Goal: Task Accomplishment & Management: Complete application form

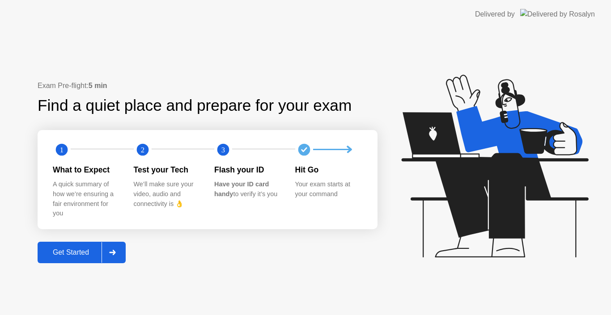
click at [109, 253] on div at bounding box center [111, 252] width 21 height 21
click at [115, 252] on icon at bounding box center [112, 252] width 6 height 5
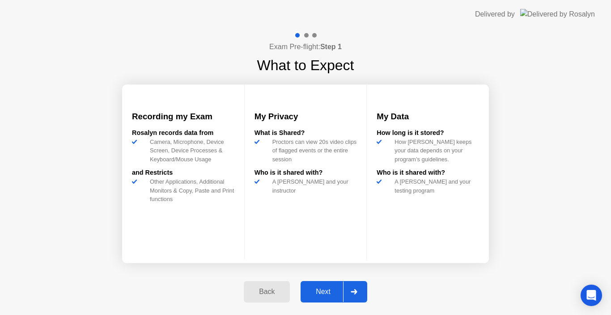
click at [332, 293] on div "Next" at bounding box center [323, 292] width 40 height 8
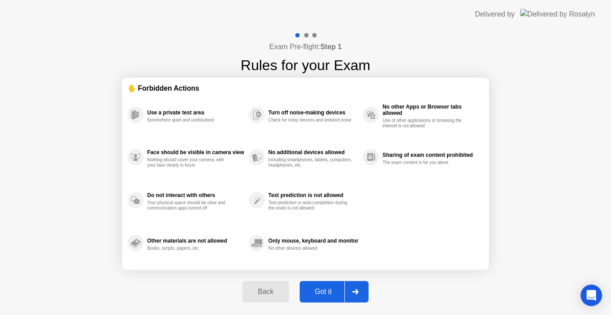
click at [332, 291] on div "Got it" at bounding box center [323, 292] width 42 height 8
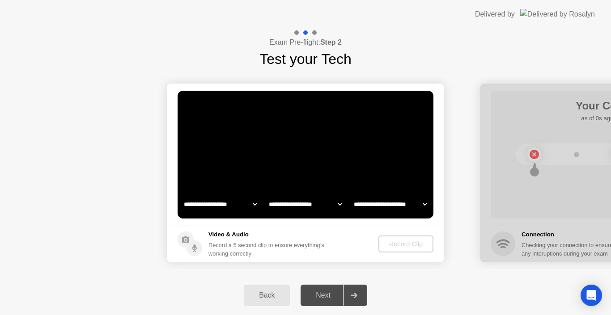
select select "**********"
select select "*******"
click at [415, 247] on div "Record Clip" at bounding box center [406, 243] width 48 height 7
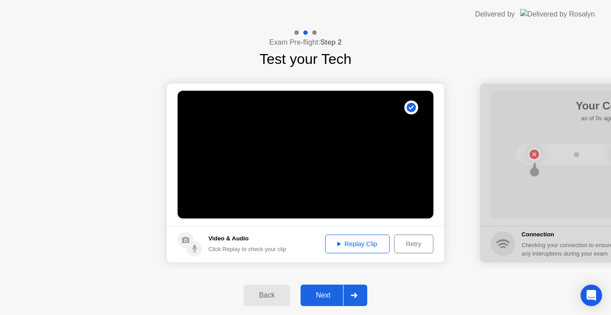
click at [373, 242] on div "Replay Clip" at bounding box center [357, 243] width 58 height 7
click at [334, 294] on div "Next" at bounding box center [323, 295] width 40 height 8
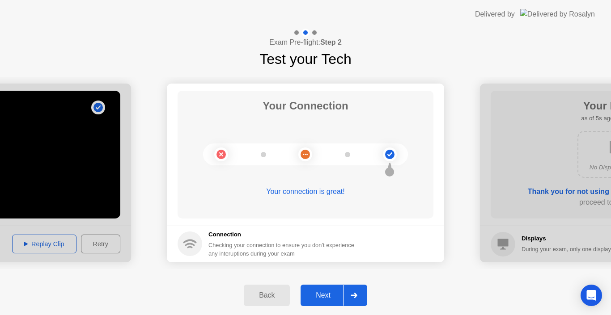
click at [328, 291] on div "Next" at bounding box center [323, 295] width 40 height 8
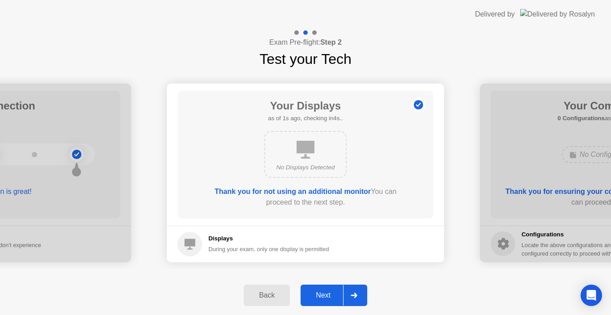
click at [328, 293] on div "Next" at bounding box center [323, 295] width 40 height 8
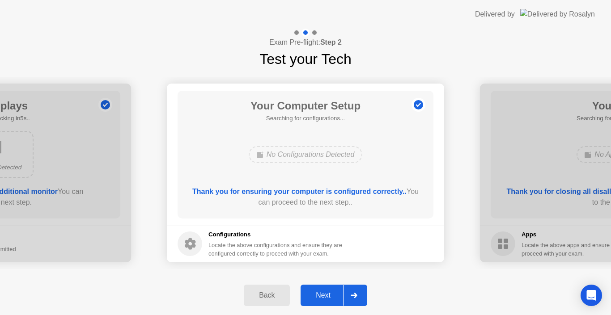
click at [328, 293] on div "Next" at bounding box center [323, 295] width 40 height 8
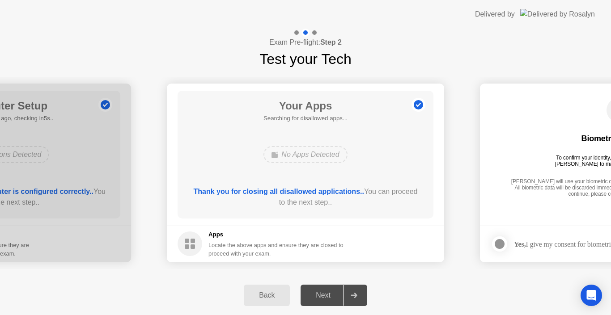
click at [331, 298] on div "Next" at bounding box center [323, 295] width 40 height 8
click at [356, 296] on icon at bounding box center [353, 295] width 6 height 5
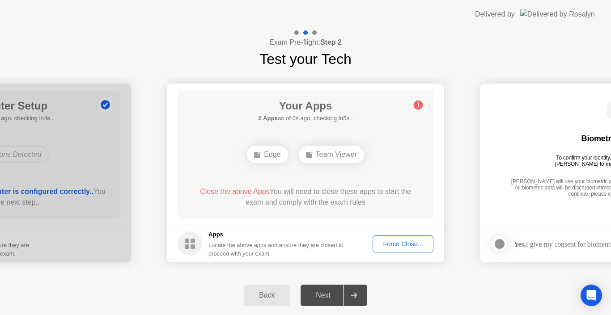
click at [356, 296] on icon at bounding box center [353, 295] width 6 height 5
click at [405, 245] on div "Force Close..." at bounding box center [402, 243] width 55 height 7
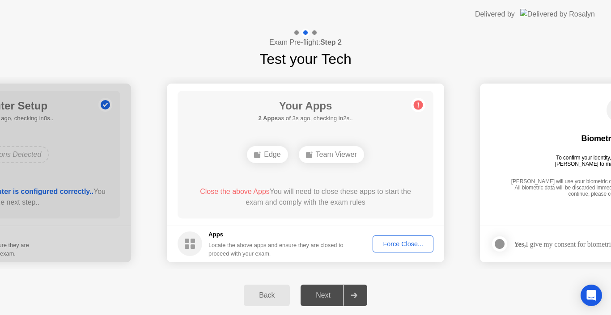
click at [393, 238] on button "Force Close..." at bounding box center [402, 244] width 61 height 17
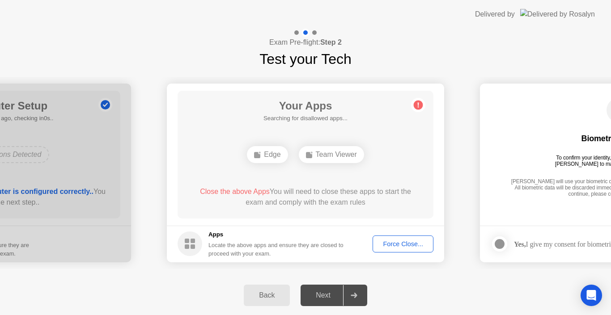
click at [400, 245] on div "Force Close..." at bounding box center [402, 243] width 55 height 7
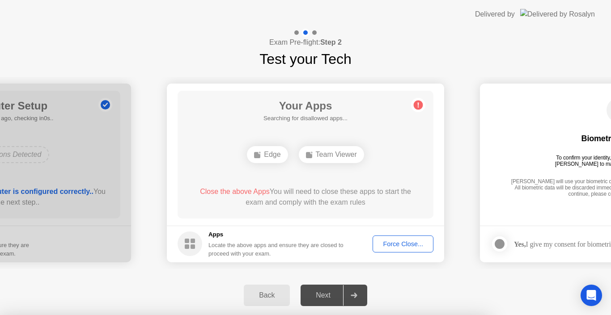
drag, startPoint x: 267, startPoint y: 200, endPoint x: 272, endPoint y: 198, distance: 4.8
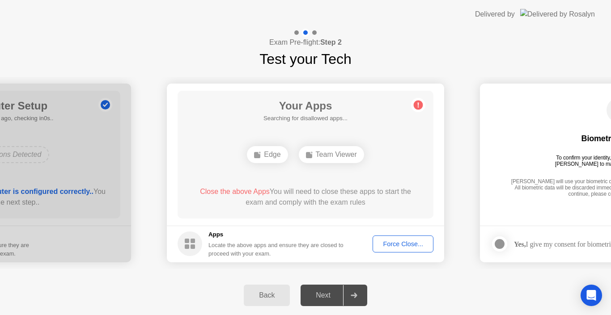
click at [413, 245] on div "Force Close..." at bounding box center [402, 243] width 55 height 7
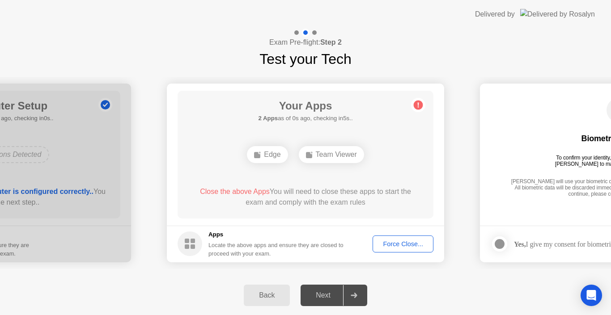
click at [354, 292] on div at bounding box center [353, 295] width 21 height 21
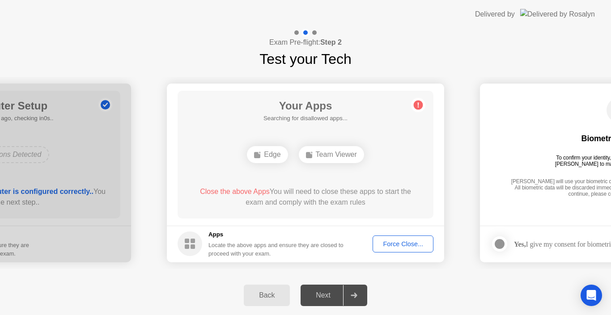
click at [273, 296] on div "Back" at bounding box center [266, 295] width 41 height 8
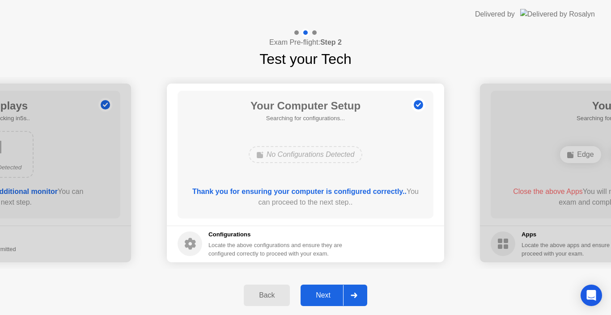
click at [273, 296] on div "Back" at bounding box center [266, 295] width 41 height 8
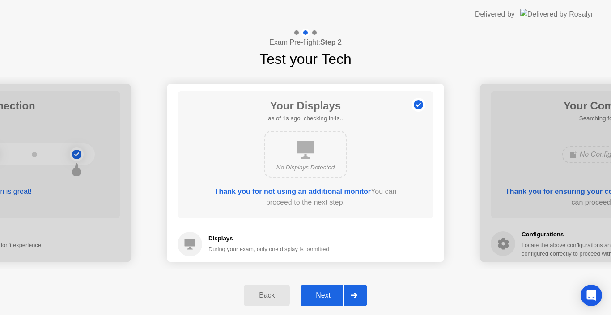
click at [345, 293] on div at bounding box center [353, 295] width 21 height 21
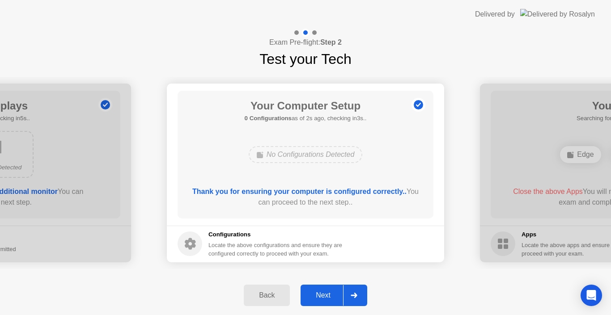
click at [345, 293] on div at bounding box center [353, 295] width 21 height 21
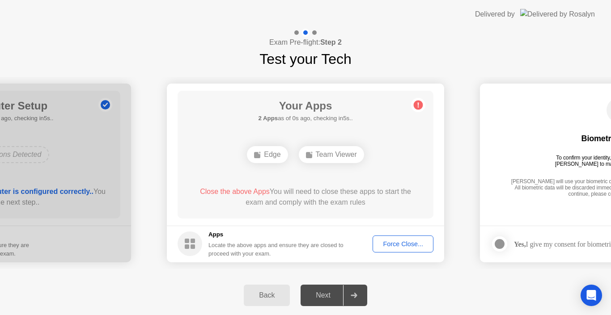
click at [387, 245] on div "Force Close..." at bounding box center [402, 243] width 55 height 7
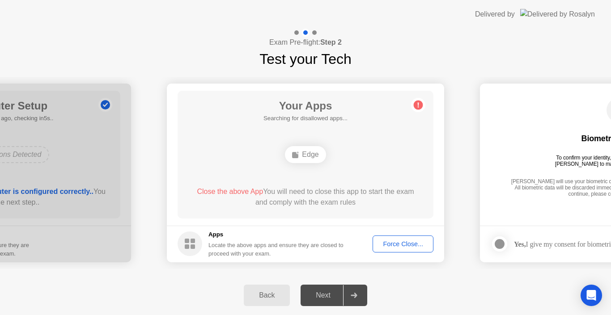
click at [401, 244] on div "Force Close..." at bounding box center [402, 243] width 55 height 7
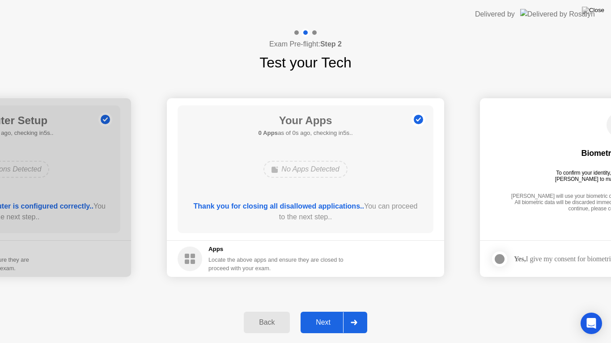
click at [323, 315] on div "Next" at bounding box center [323, 323] width 40 height 8
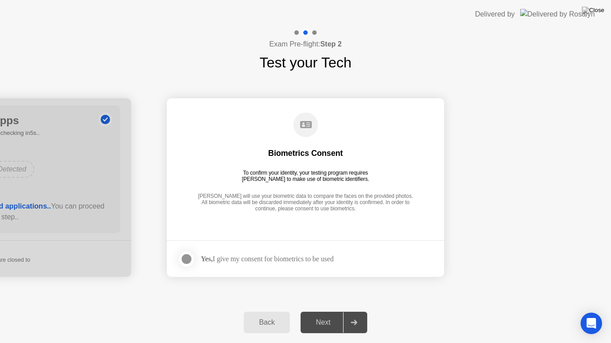
click at [5, 315] on div "Back Next" at bounding box center [305, 322] width 611 height 41
click at [600, 80] on div "**********" at bounding box center [305, 187] width 611 height 229
click at [469, 53] on div "Exam Pre-flight: Step 2 Test your Tech" at bounding box center [305, 51] width 611 height 45
click at [273, 315] on div "Back" at bounding box center [266, 323] width 41 height 8
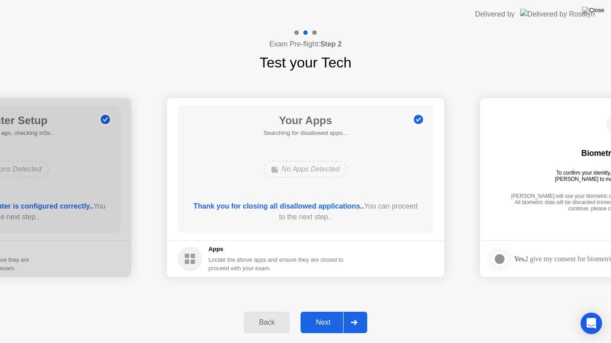
click at [273, 315] on div "Back" at bounding box center [266, 323] width 41 height 8
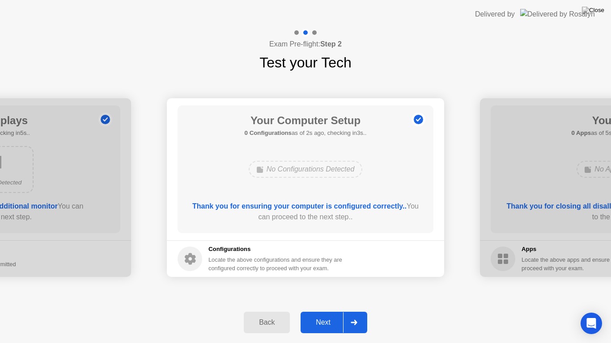
click at [354, 315] on icon at bounding box center [353, 322] width 6 height 5
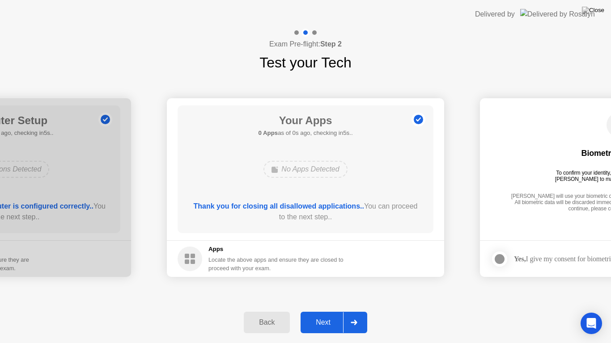
click at [354, 315] on icon at bounding box center [353, 322] width 6 height 5
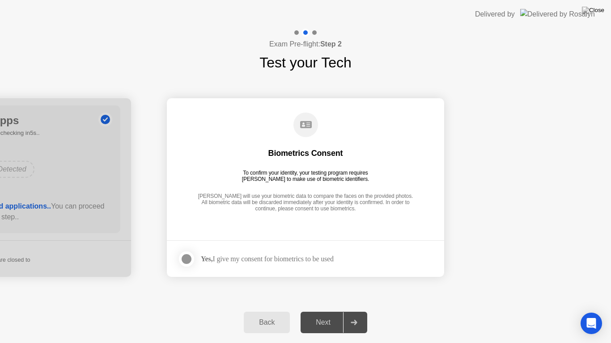
click at [192, 260] on div at bounding box center [186, 259] width 11 height 11
click at [334, 315] on div "Next" at bounding box center [323, 323] width 40 height 8
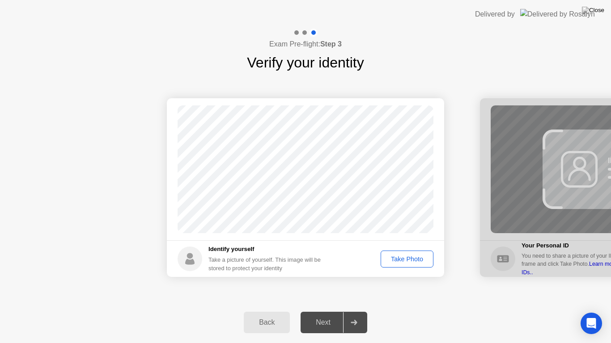
click at [397, 257] on div "Take Photo" at bounding box center [406, 259] width 46 height 7
click at [355, 315] on div at bounding box center [353, 322] width 21 height 21
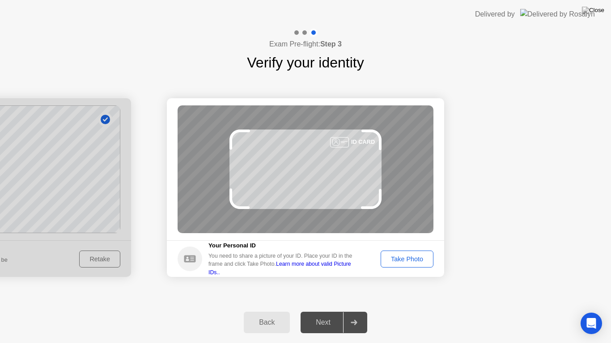
click at [409, 257] on div "Take Photo" at bounding box center [406, 259] width 46 height 7
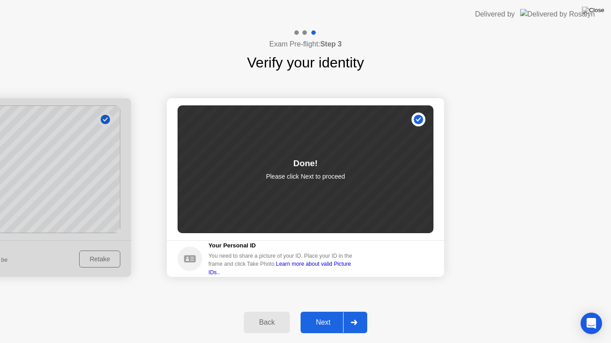
click at [324, 315] on div "Next" at bounding box center [323, 323] width 40 height 8
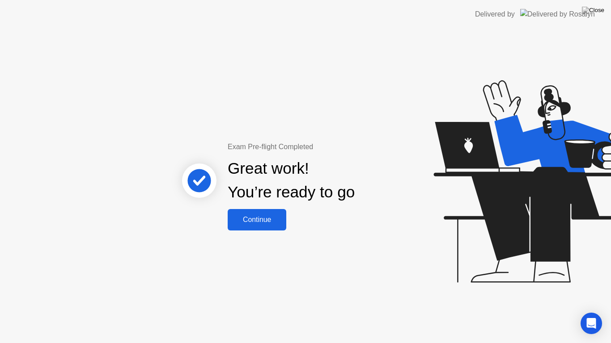
click at [270, 219] on div "Continue" at bounding box center [256, 220] width 53 height 8
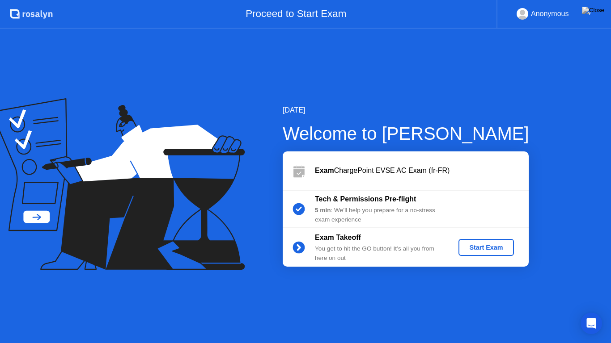
click at [384, 211] on div "5 min : We’ll help you prepare for a no-stress exam experience" at bounding box center [379, 215] width 129 height 18
click at [484, 245] on div "Start Exam" at bounding box center [486, 247] width 48 height 7
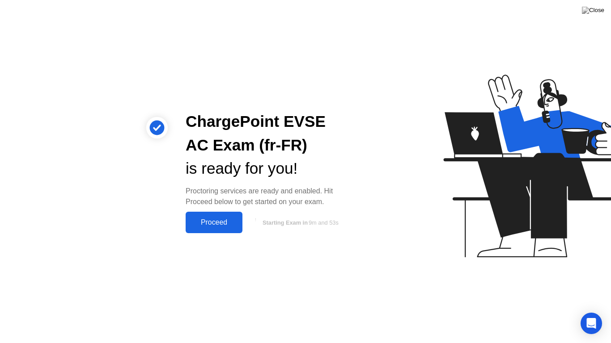
click at [216, 221] on div "Proceed" at bounding box center [213, 223] width 51 height 8
